Goal: Task Accomplishment & Management: Use online tool/utility

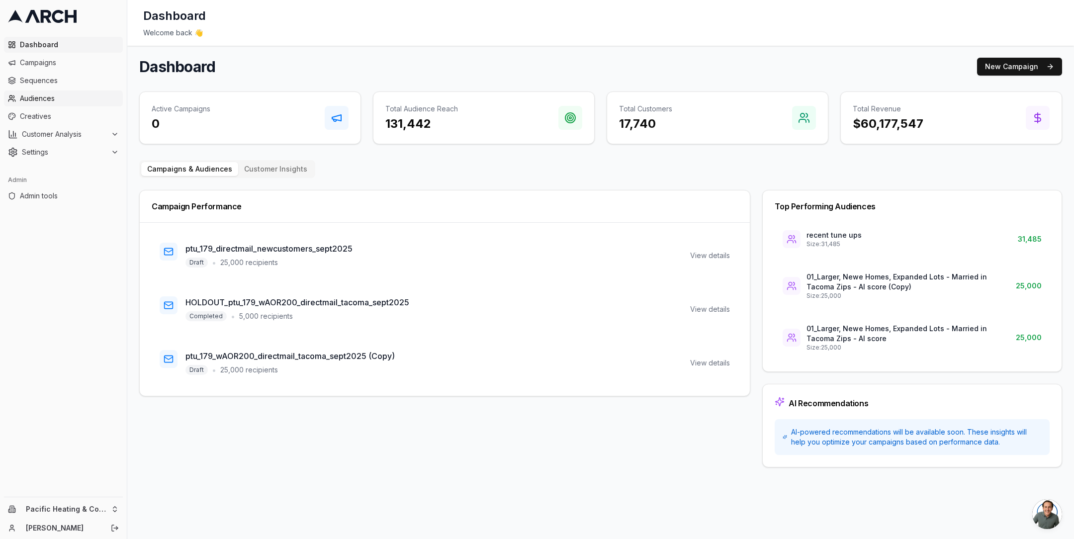
click at [93, 96] on span "Audiences" at bounding box center [69, 98] width 99 height 10
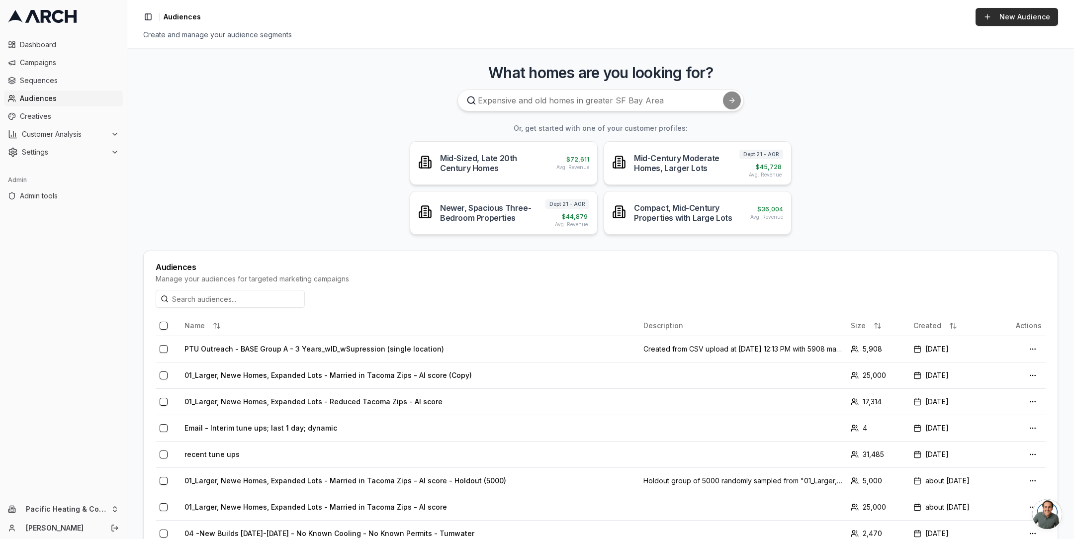
click at [1017, 25] on div "Toggle Sidebar Audiences New Audience Create and manage your audience segments" at bounding box center [600, 24] width 947 height 48
click at [1003, 16] on link "New Audience" at bounding box center [1017, 17] width 83 height 18
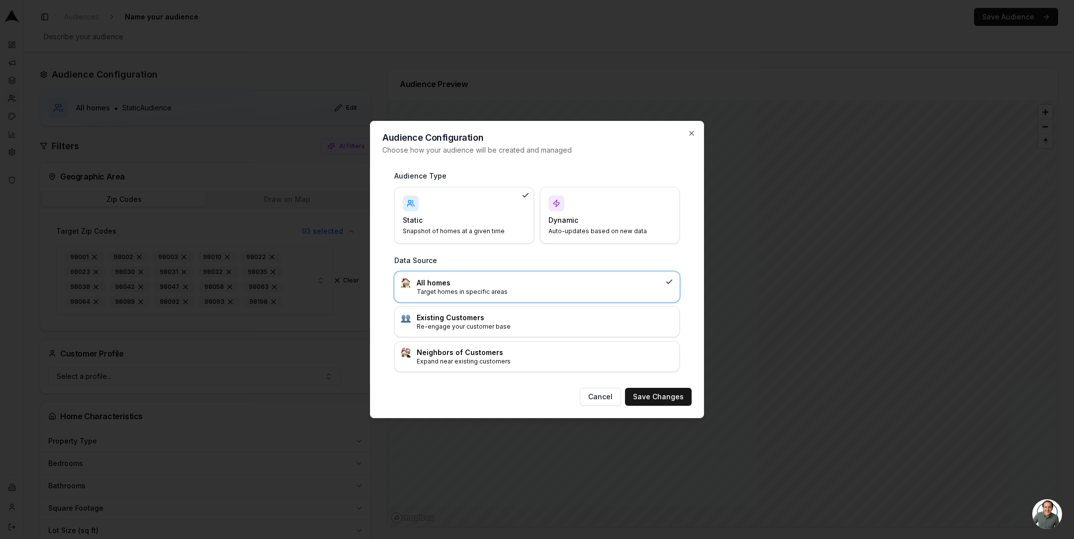
click at [593, 219] on h4 "Dynamic" at bounding box center [604, 220] width 111 height 10
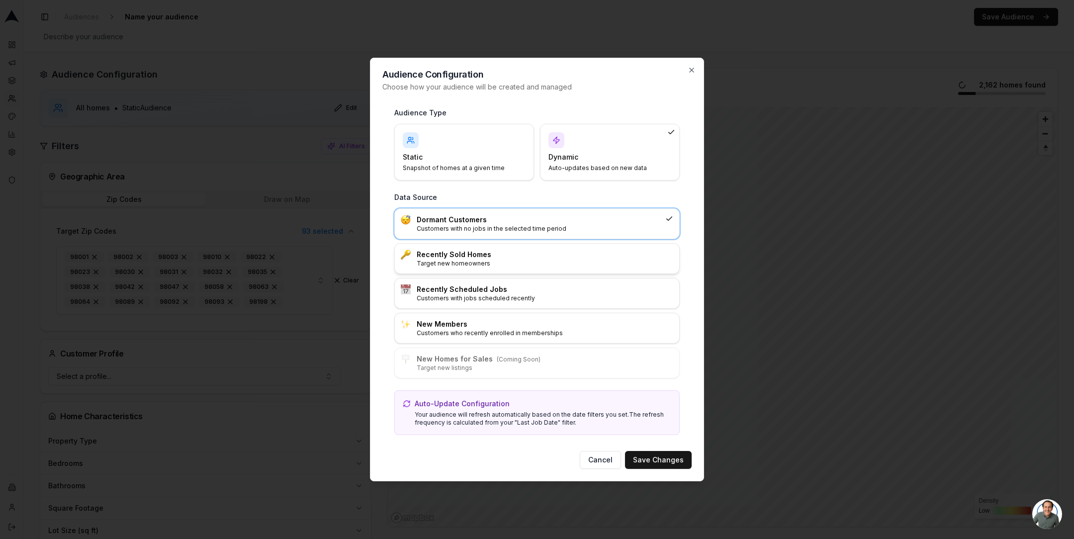
click at [530, 254] on h3 "Recently Sold Homes" at bounding box center [545, 255] width 257 height 10
click at [654, 458] on button "Save Changes" at bounding box center [658, 460] width 67 height 18
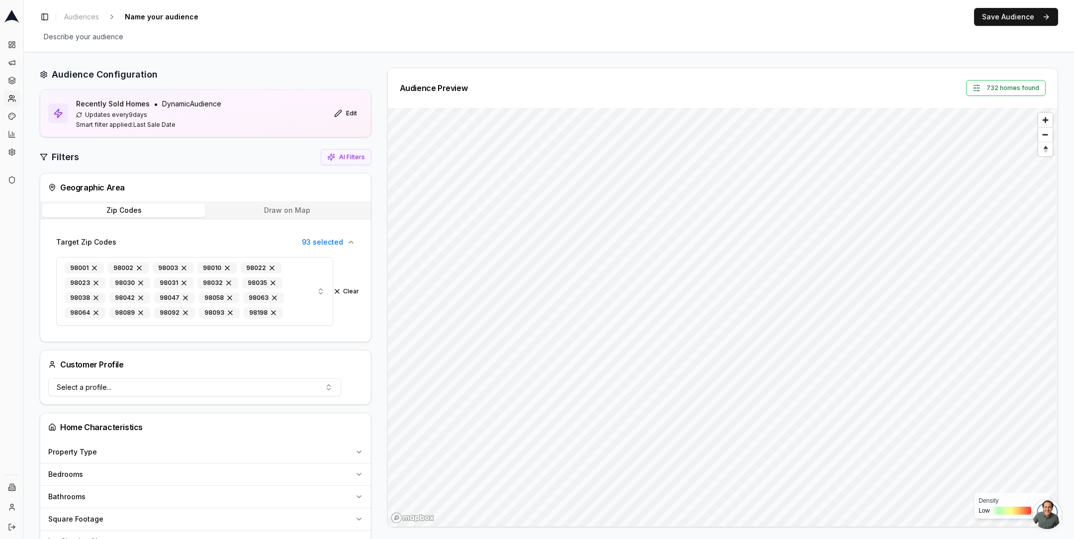
click at [996, 89] on button "732 homes found" at bounding box center [1006, 88] width 80 height 16
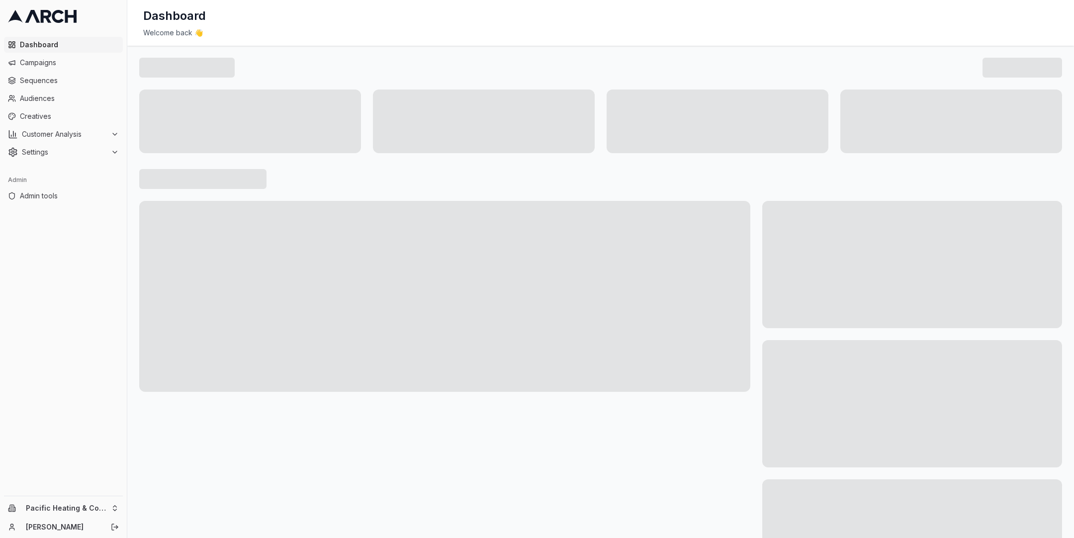
click at [106, 500] on div "Pacific Heating & Cooling Jimmy DeLano" at bounding box center [63, 517] width 127 height 42
click at [106, 504] on html "Dashboard Campaigns Sequences Audiences Creatives Customer Analysis Settings Ad…" at bounding box center [537, 269] width 1074 height 538
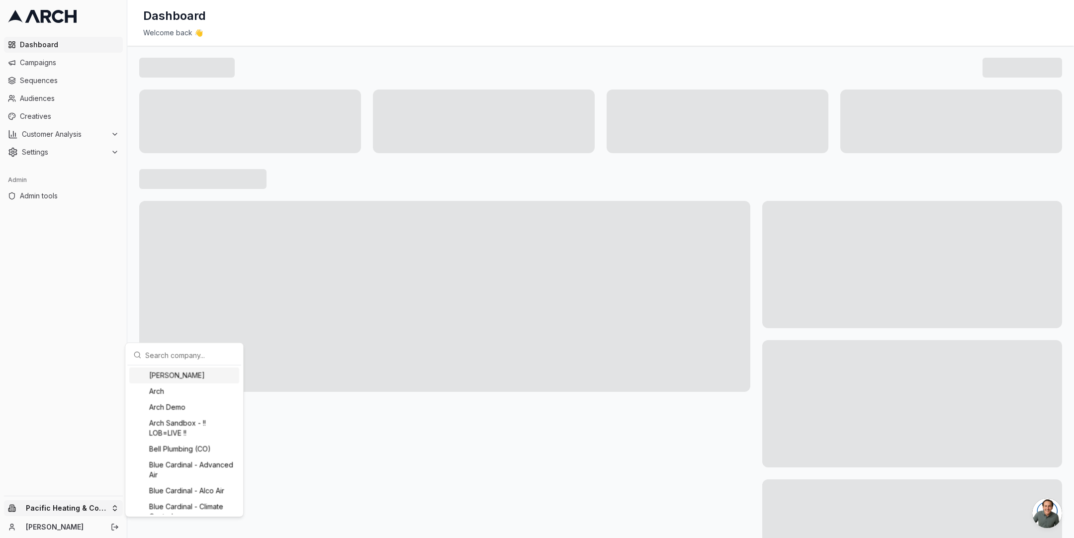
click at [186, 343] on div "Albert Nahman Arch Arch Demo Arch Sandbox - !! LOB=LIVE !! Bell Plumbing (CO) B…" at bounding box center [184, 430] width 119 height 175
click at [180, 350] on input "text" at bounding box center [190, 355] width 90 height 20
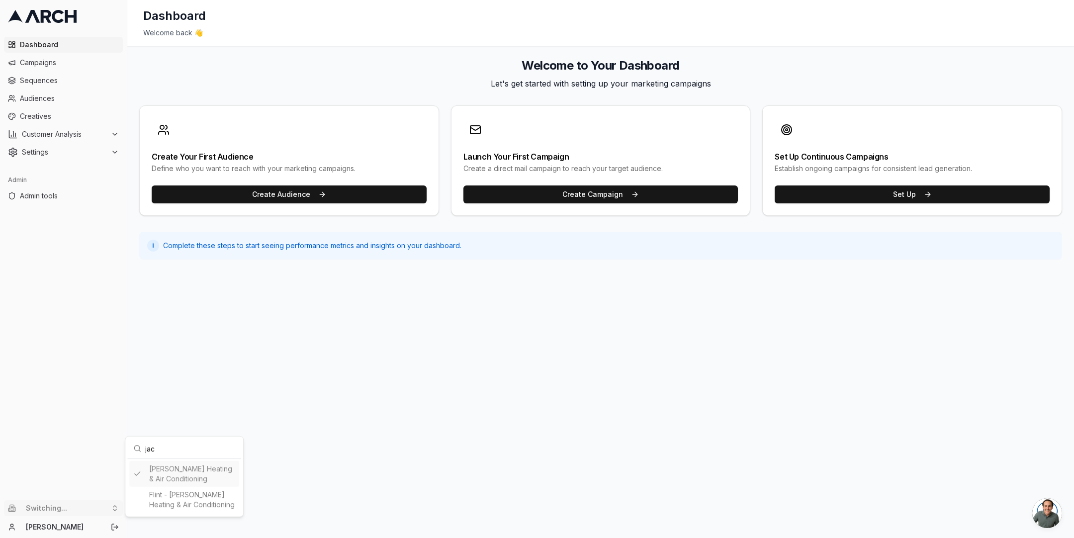
type input "jac"
click at [62, 73] on html "Dashboard Campaigns Sequences Audiences Creatives Customer Analysis Settings Ad…" at bounding box center [537, 269] width 1074 height 538
click at [69, 128] on button "Customer Analysis" at bounding box center [63, 134] width 119 height 16
click at [77, 153] on link "Overview" at bounding box center [63, 150] width 94 height 14
